Goal: Navigation & Orientation: Find specific page/section

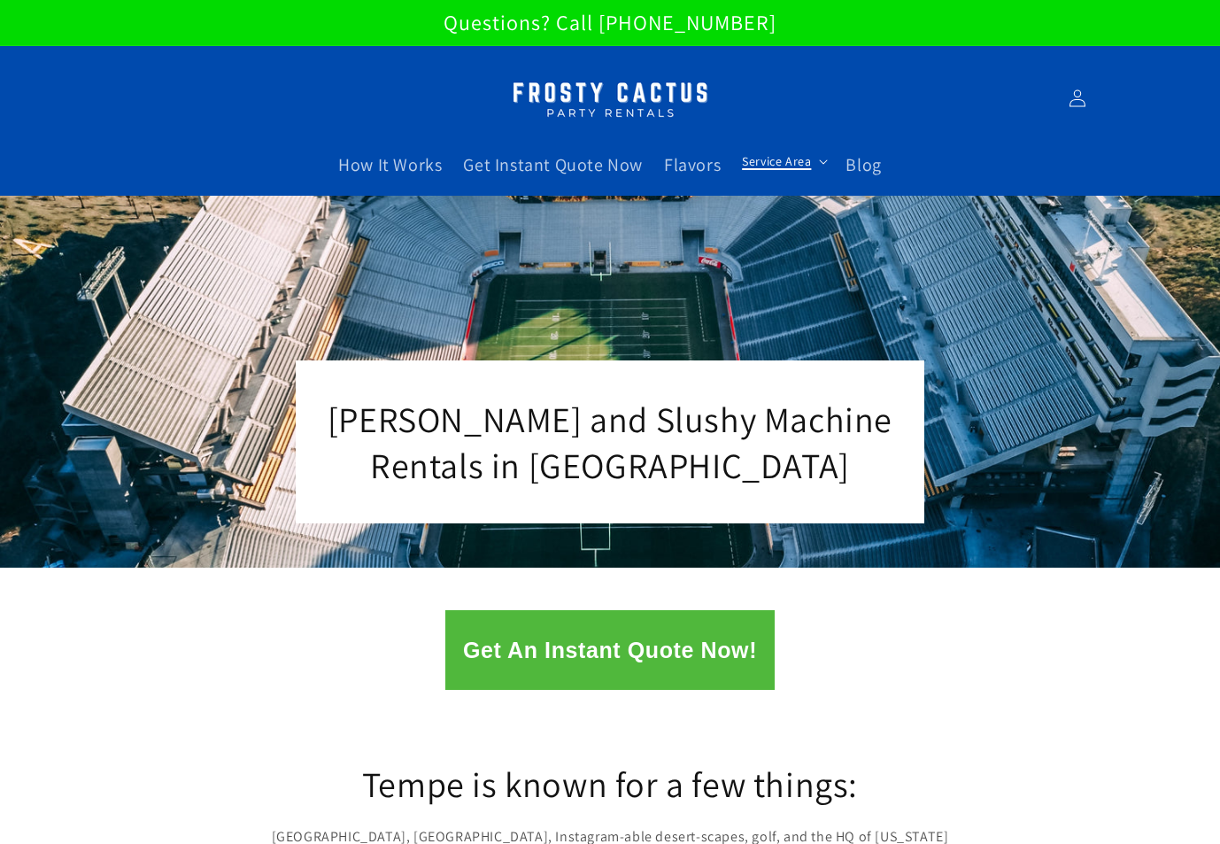
click at [820, 162] on icon at bounding box center [824, 161] width 8 height 4
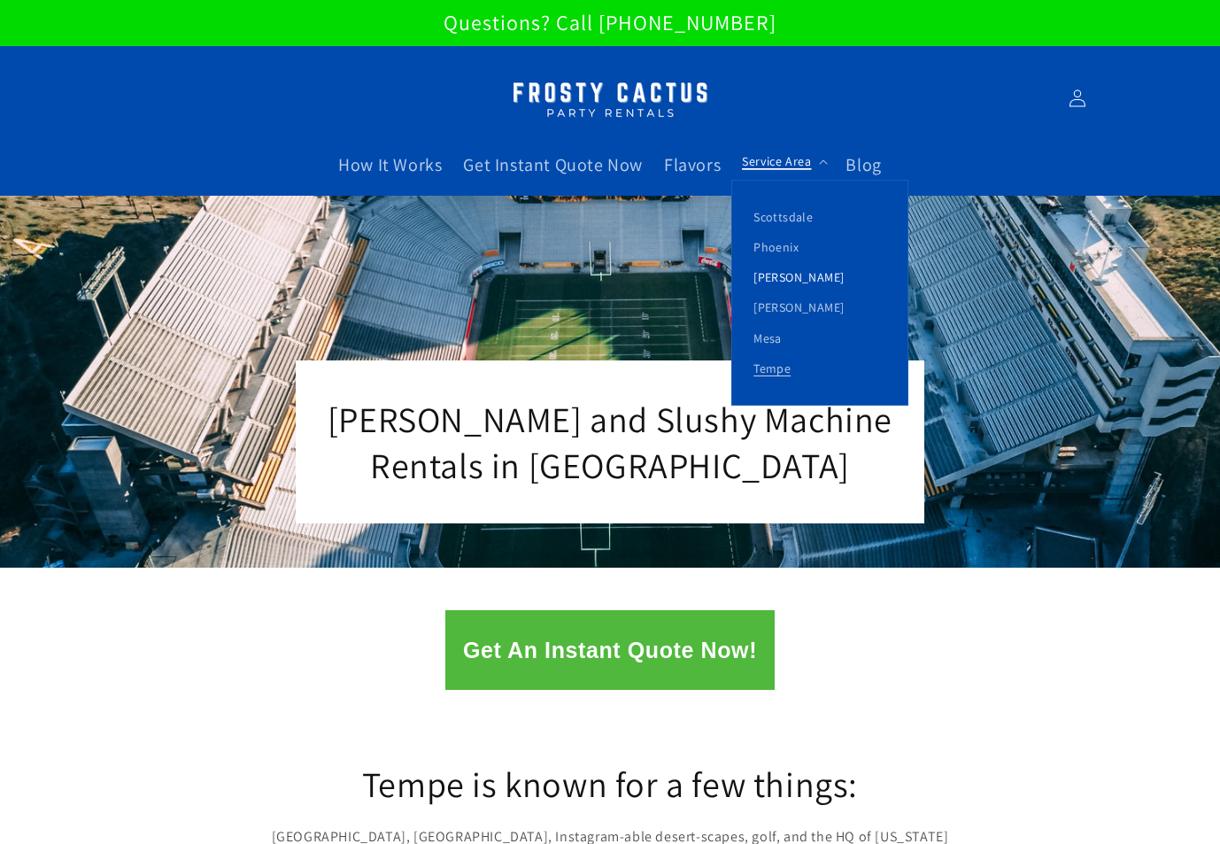
click at [794, 274] on link "[PERSON_NAME]" at bounding box center [819, 277] width 175 height 30
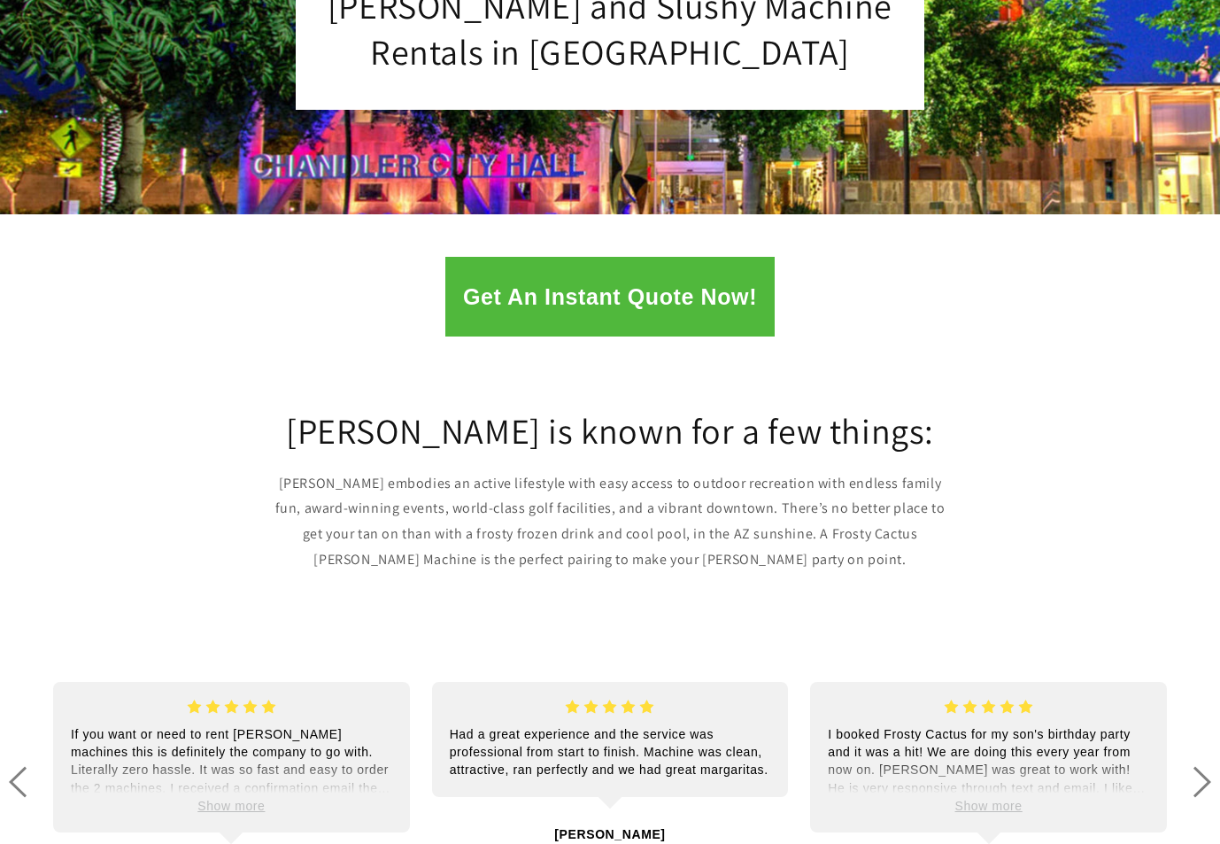
scroll to position [114, 0]
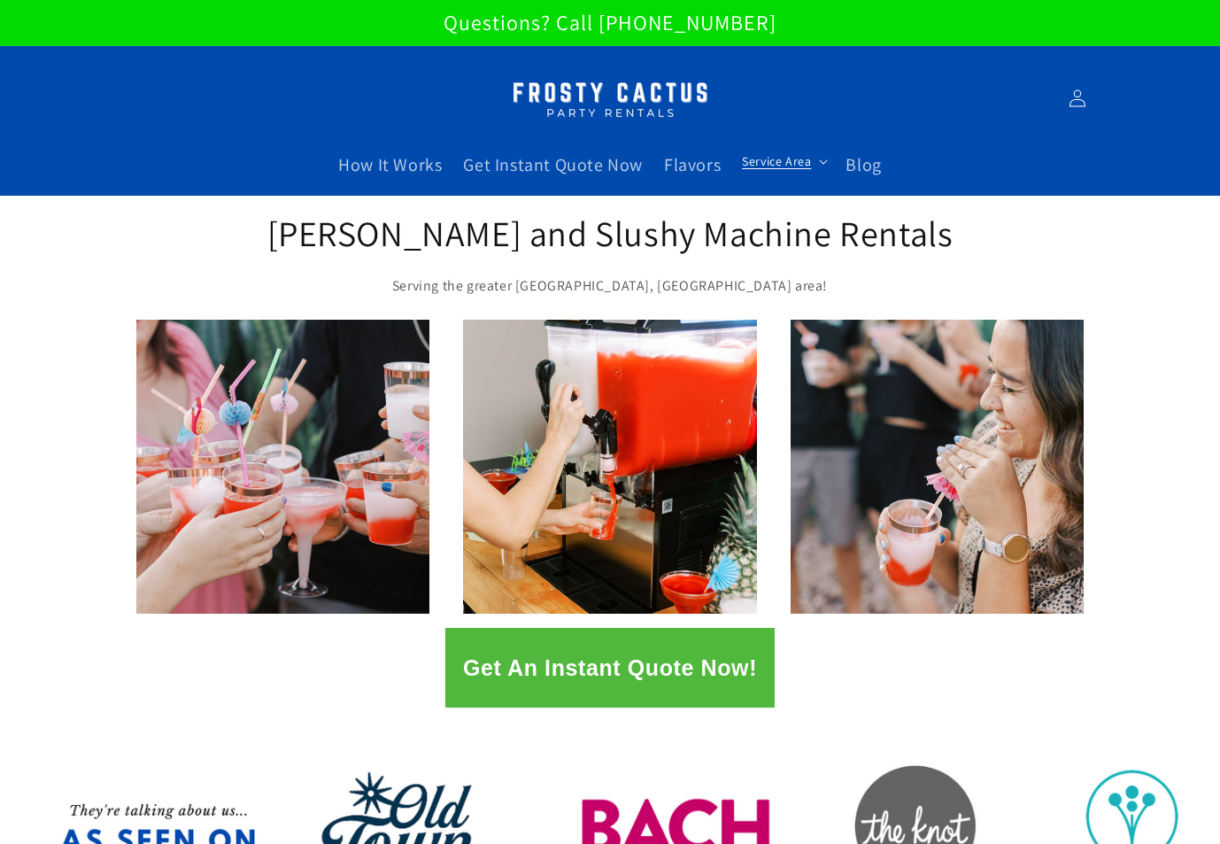
click at [767, 159] on span "Service Area" at bounding box center [776, 161] width 69 height 16
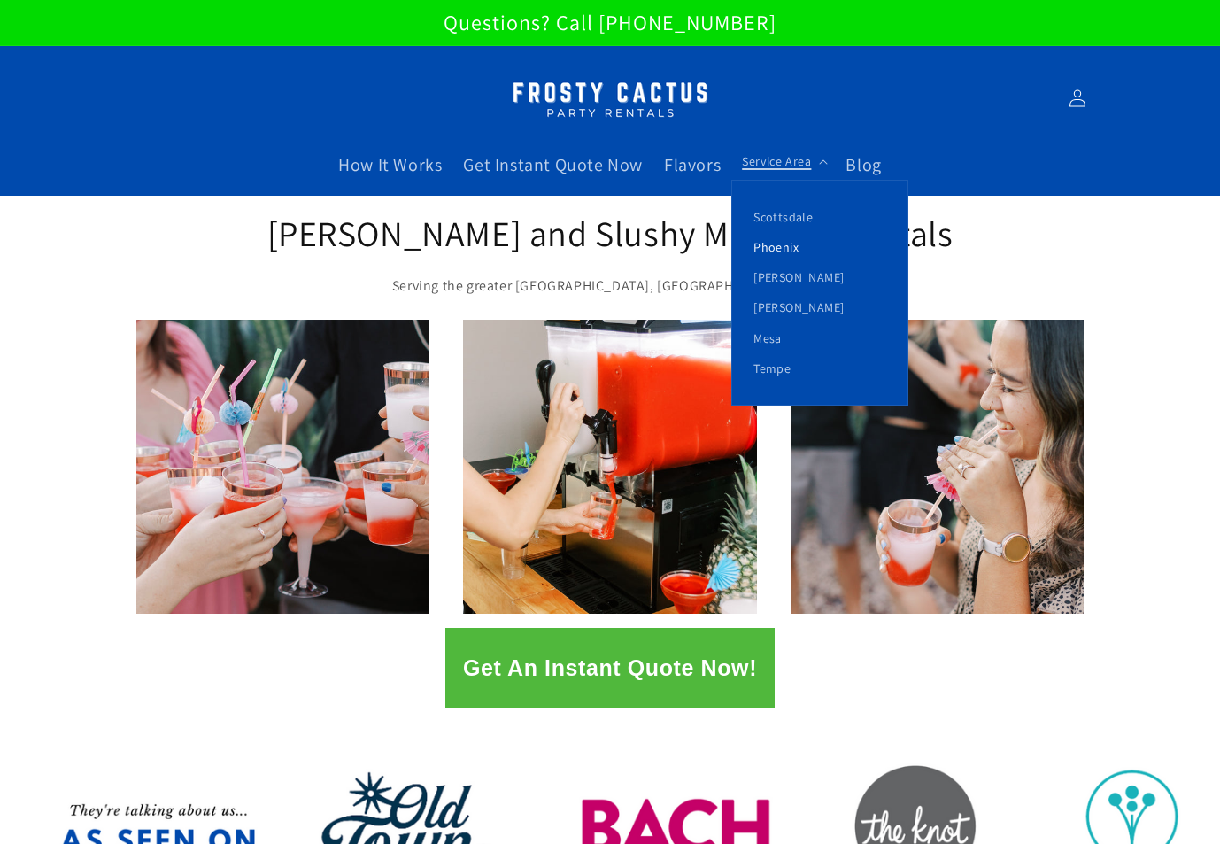
click at [768, 243] on link "Phoenix" at bounding box center [819, 247] width 175 height 30
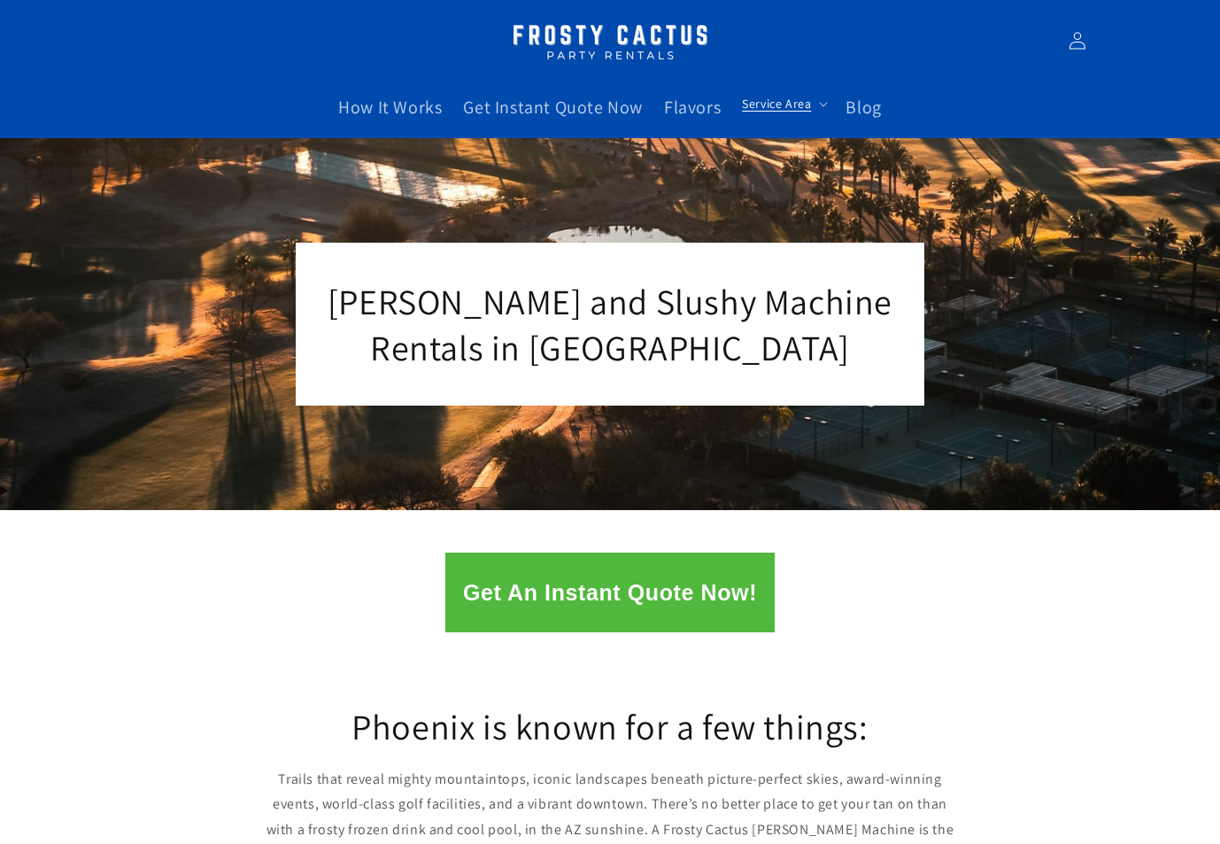
scroll to position [89, 0]
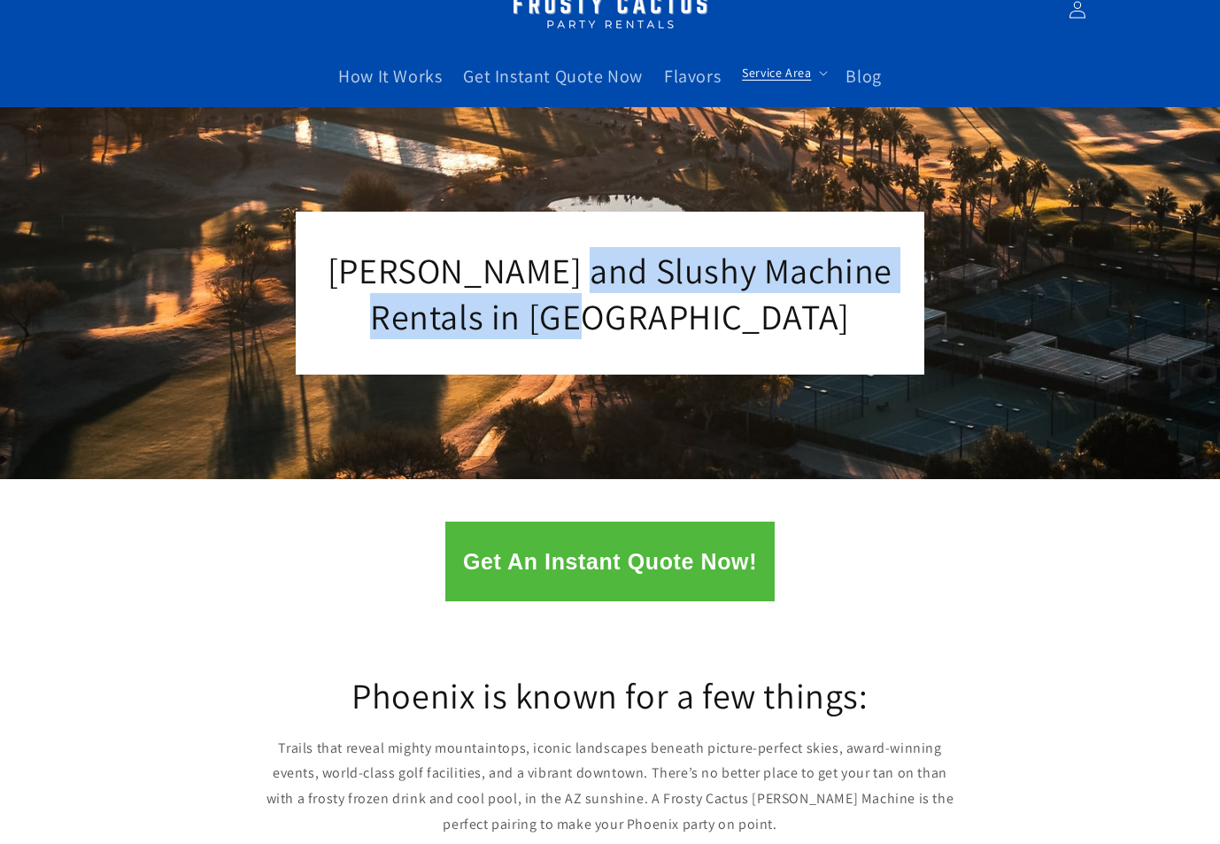
drag, startPoint x: 684, startPoint y: 295, endPoint x: 609, endPoint y: 261, distance: 82.4
click at [609, 261] on h2 "Margarita and Slushy Machine Rentals in Phoenix" at bounding box center [610, 293] width 567 height 92
copy span "Slushy Machine Rentals in Phoenix"
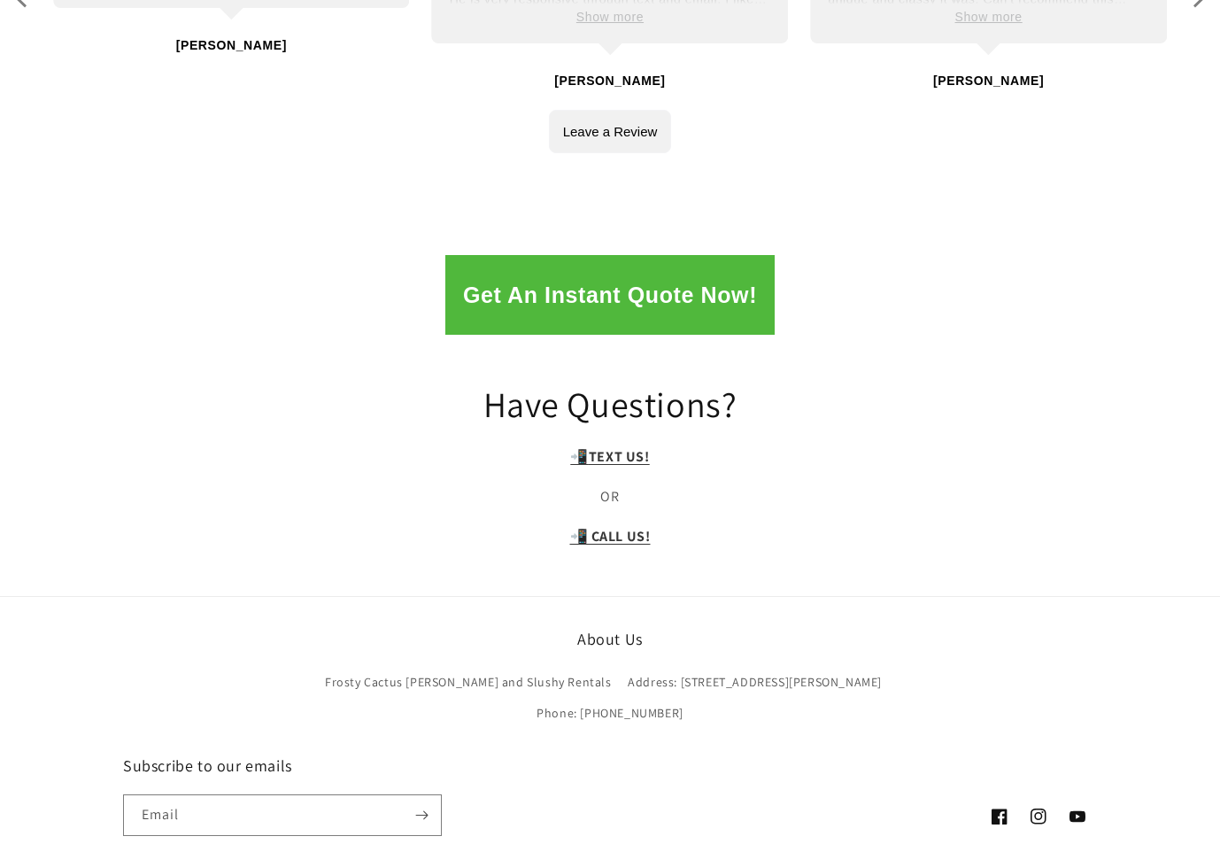
scroll to position [3588, 0]
